Goal: Task Accomplishment & Management: Use online tool/utility

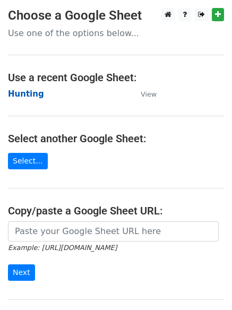
click at [23, 97] on strong "Hunting" at bounding box center [26, 94] width 36 height 10
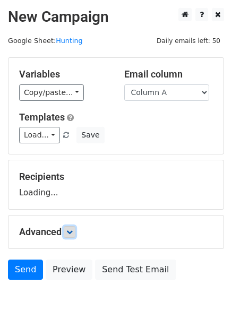
click at [73, 230] on icon at bounding box center [69, 232] width 6 height 6
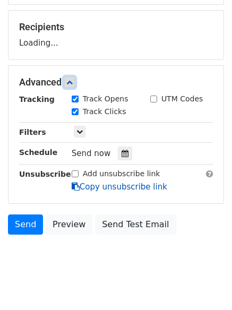
scroll to position [164, 0]
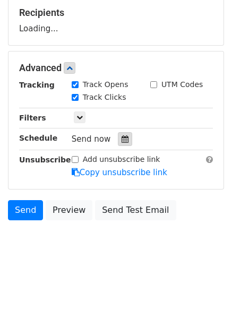
click at [121, 140] on icon at bounding box center [124, 138] width 7 height 7
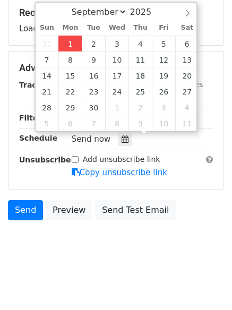
type input "2025-09-01 12:00"
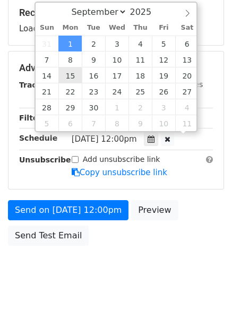
scroll to position [1, 0]
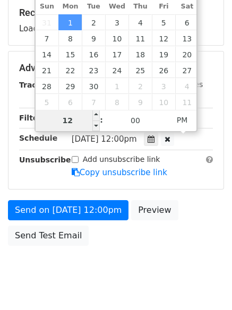
type input "4"
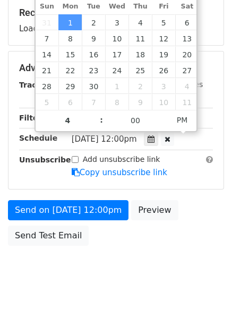
type input "2025-09-01 16:00"
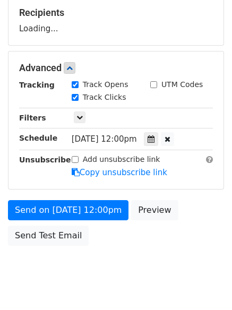
click at [112, 239] on div "Send on Sep 1 at 12:00pm Preview Send Test Email" at bounding box center [116, 225] width 232 height 51
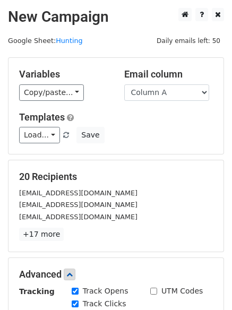
scroll to position [232, 0]
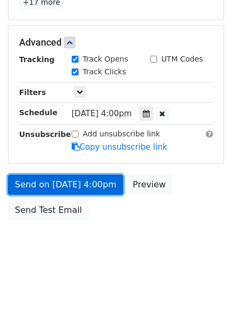
click at [60, 178] on link "Send on Sep 1 at 4:00pm" at bounding box center [65, 184] width 115 height 20
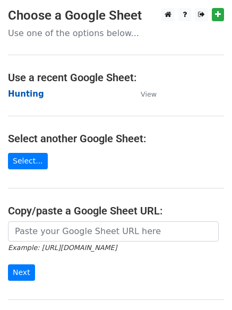
click at [26, 95] on strong "Hunting" at bounding box center [26, 94] width 36 height 10
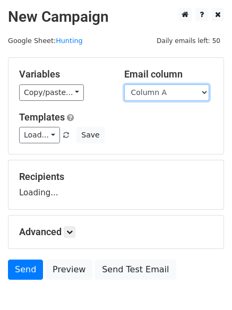
click at [151, 93] on select "Column A Column B Column C Column D Column E" at bounding box center [166, 92] width 85 height 16
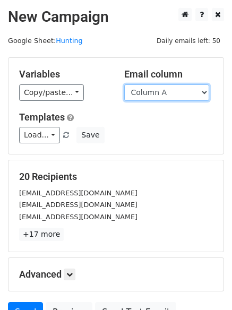
select select "Column B"
click at [124, 84] on select "Column A Column B Column C Column D Column E" at bounding box center [166, 92] width 85 height 16
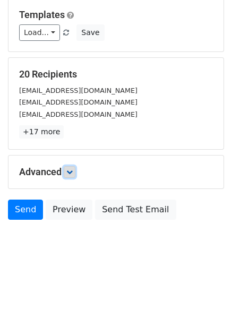
click at [73, 170] on icon at bounding box center [69, 172] width 6 height 6
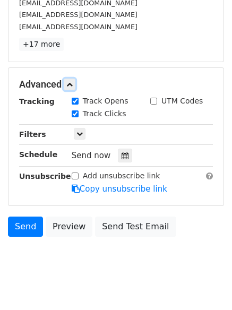
scroll to position [206, 0]
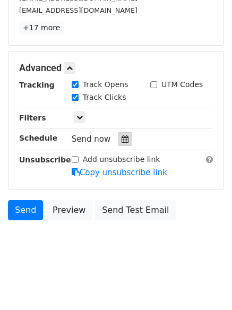
click at [124, 136] on div at bounding box center [125, 139] width 14 height 14
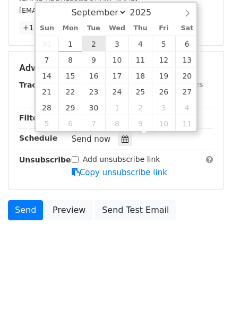
type input "2025-09-02 12:00"
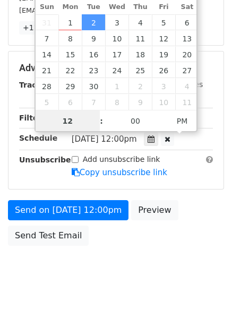
scroll to position [1, 0]
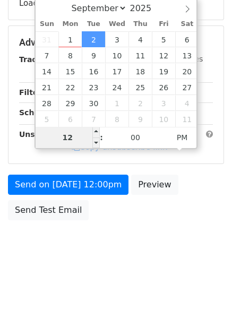
type input "5"
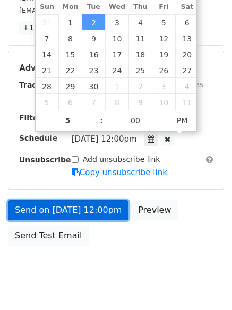
type input "2025-09-02 17:00"
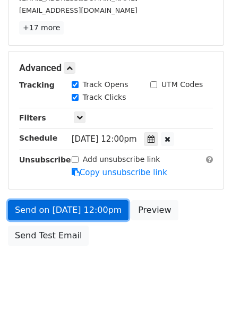
click at [54, 203] on link "Send on Sep 2 at 12:00pm" at bounding box center [68, 210] width 120 height 20
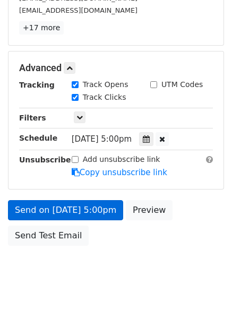
scroll to position [189, 0]
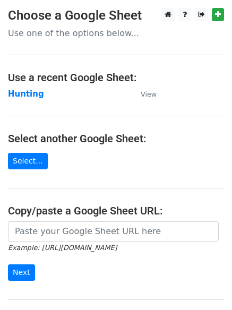
click at [30, 84] on main "Choose a Google Sheet Use one of the options below... Use a recent Google Sheet…" at bounding box center [116, 172] width 232 height 329
click at [27, 93] on strong "Hunting" at bounding box center [26, 94] width 36 height 10
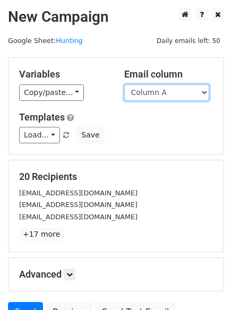
drag, startPoint x: 167, startPoint y: 94, endPoint x: 169, endPoint y: 100, distance: 5.9
click at [167, 94] on select "Column A Column B Column C Column D Column E" at bounding box center [166, 92] width 85 height 16
select select "Column C"
click at [124, 84] on select "Column A Column B Column C Column D Column E" at bounding box center [166, 92] width 85 height 16
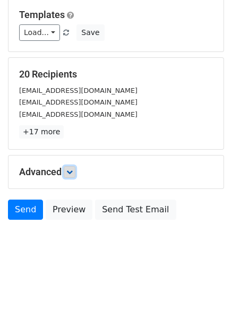
click at [73, 172] on icon at bounding box center [69, 172] width 6 height 6
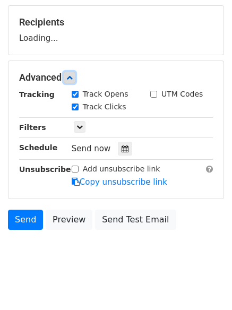
scroll to position [156, 0]
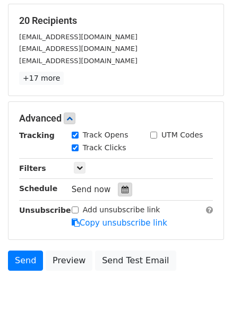
click at [121, 190] on icon at bounding box center [124, 189] width 7 height 7
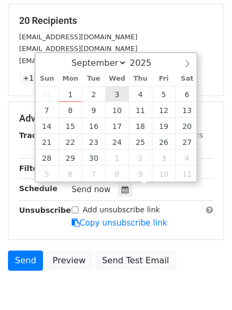
type input "2025-09-03 12:00"
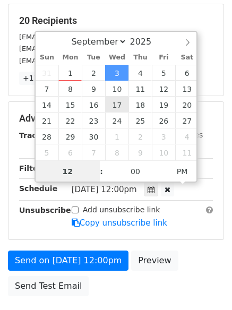
scroll to position [1, 0]
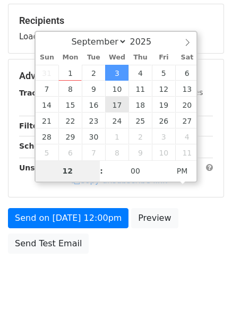
type input "6"
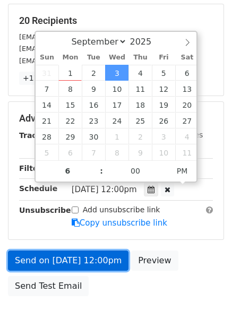
type input "2025-09-03 18:00"
click at [63, 255] on link "Send on Sep 3 at 12:00pm" at bounding box center [68, 260] width 120 height 20
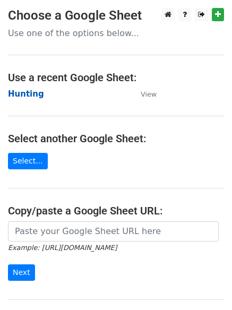
click at [23, 97] on strong "Hunting" at bounding box center [26, 94] width 36 height 10
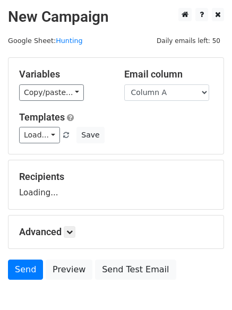
click at [173, 94] on select "Column A Column B Column C Column D Column E" at bounding box center [166, 92] width 85 height 16
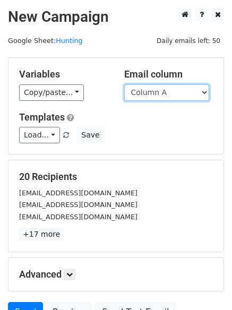
drag, startPoint x: 169, startPoint y: 95, endPoint x: 172, endPoint y: 100, distance: 6.0
click at [169, 95] on select "Column A Column B Column C Column D Column E" at bounding box center [166, 92] width 85 height 16
select select "Column D"
click at [124, 84] on select "Column A Column B Column C Column D Column E" at bounding box center [166, 92] width 85 height 16
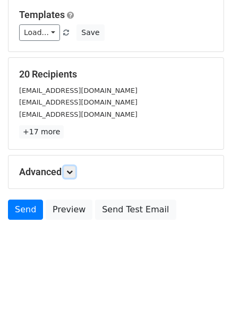
click at [75, 172] on link at bounding box center [70, 172] width 12 height 12
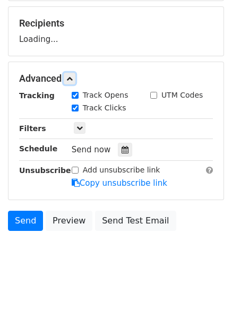
scroll to position [156, 0]
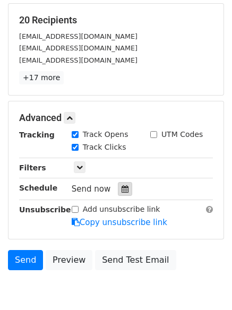
click at [124, 148] on div "Track Clicks" at bounding box center [103, 148] width 78 height 13
click at [121, 185] on icon at bounding box center [124, 188] width 7 height 7
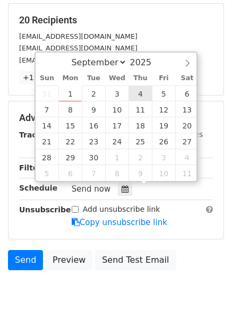
type input "2025-09-04 12:00"
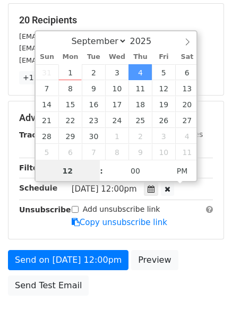
scroll to position [1, 0]
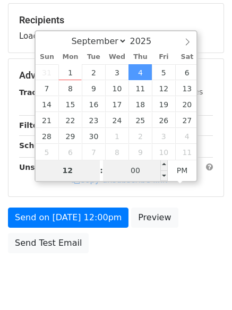
type input "7"
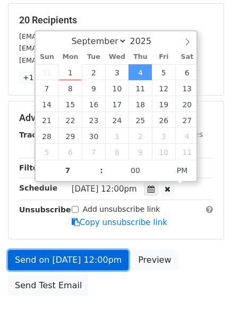
type input "2025-09-04 19:00"
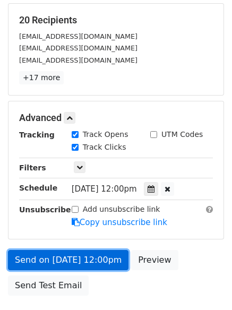
click at [80, 268] on link "Send on Sep 4 at 12:00pm" at bounding box center [68, 260] width 120 height 20
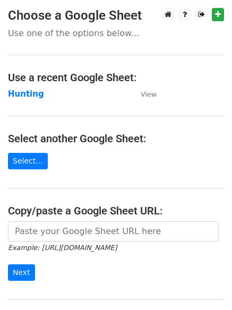
click at [19, 85] on main "Choose a Google Sheet Use one of the options below... Use a recent Google Sheet…" at bounding box center [116, 172] width 232 height 329
click at [21, 91] on strong "Hunting" at bounding box center [26, 94] width 36 height 10
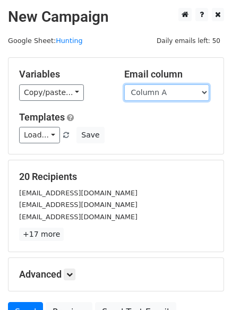
drag, startPoint x: 0, startPoint y: 0, endPoint x: 172, endPoint y: 98, distance: 198.1
click at [172, 98] on select "Column A Column B Column C Column D Column E" at bounding box center [166, 92] width 85 height 16
click at [124, 84] on select "Column A Column B Column C Column D Column E" at bounding box center [166, 92] width 85 height 16
click at [165, 158] on form "Variables Copy/paste... {{Column A}} {{Column B}} {{Column C}} {{Column D}} {{C…" at bounding box center [116, 192] width 216 height 270
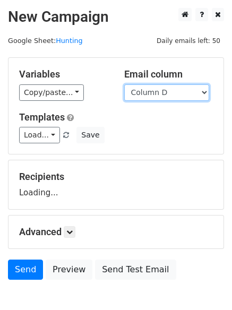
click at [171, 90] on select "Column A Column B Column C Column D Column E" at bounding box center [166, 92] width 85 height 16
select select "Column E"
click at [124, 84] on select "Column A Column B Column C Column D Column E" at bounding box center [166, 92] width 85 height 16
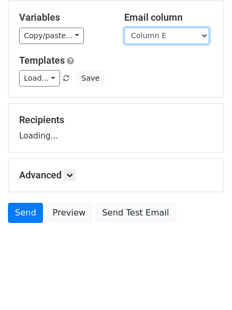
scroll to position [60, 0]
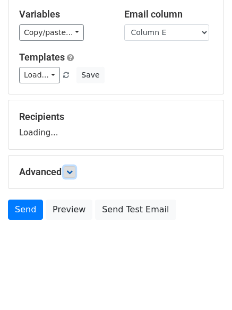
click at [69, 174] on icon at bounding box center [69, 172] width 6 height 6
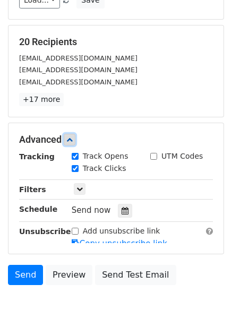
scroll to position [204, 0]
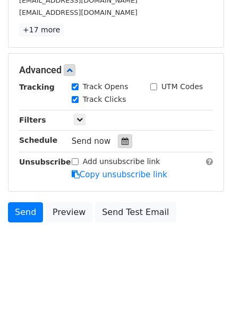
click at [121, 137] on icon at bounding box center [124, 140] width 7 height 7
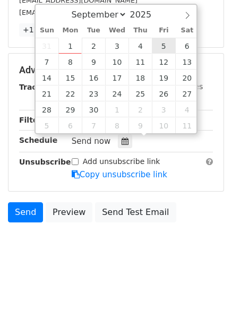
type input "[DATE] 12:00"
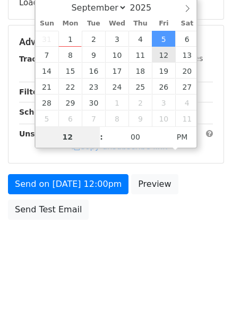
scroll to position [189, 0]
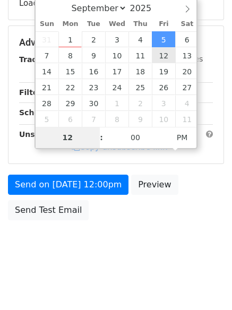
type input "8"
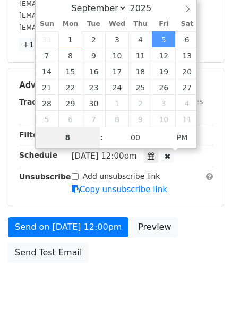
scroll to position [204, 0]
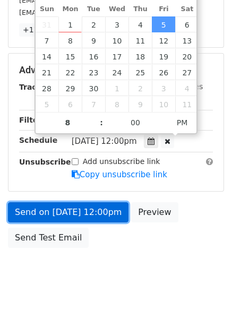
type input "[DATE] 20:00"
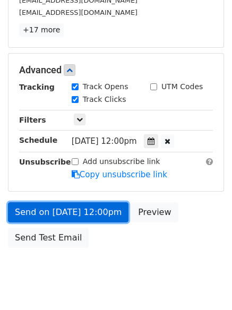
click at [67, 207] on link "Send on [DATE] 12:00pm" at bounding box center [68, 212] width 120 height 20
